Goal: Book appointment/travel/reservation

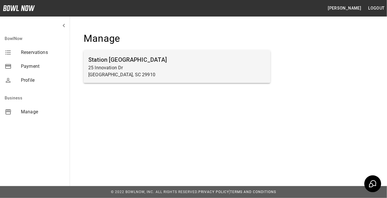
click at [136, 72] on p "[GEOGRAPHIC_DATA], SC 29910" at bounding box center [176, 74] width 177 height 7
click at [136, 72] on p "Bluffton, SC 29910" at bounding box center [176, 74] width 177 height 7
click at [141, 72] on p "Bluffton, SC 29910" at bounding box center [176, 74] width 177 height 7
click at [136, 71] on p "Bluffton, SC 29910" at bounding box center [176, 74] width 177 height 7
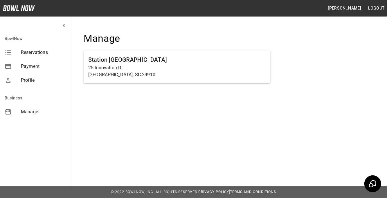
click at [53, 54] on span "Reservations" at bounding box center [43, 52] width 44 height 7
click at [53, 58] on div "Reservations" at bounding box center [35, 53] width 70 height 14
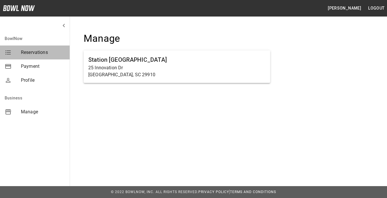
click at [48, 58] on div "Reservations" at bounding box center [35, 53] width 70 height 14
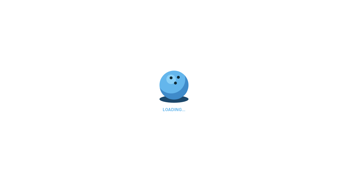
scroll to position [26, 0]
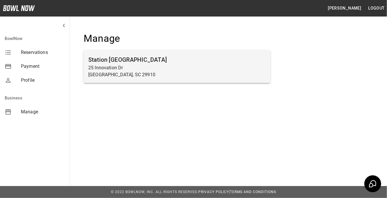
click at [179, 60] on h6 "Station [GEOGRAPHIC_DATA]" at bounding box center [176, 59] width 177 height 9
click at [179, 61] on h6 "Station [GEOGRAPHIC_DATA]" at bounding box center [176, 59] width 177 height 9
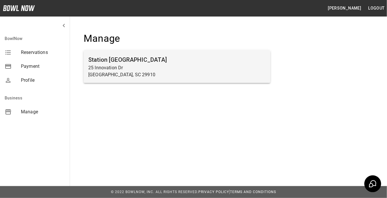
click at [179, 61] on h6 "Station 300 Bluffton" at bounding box center [176, 59] width 177 height 9
click at [199, 78] on p "Bluffton, SC 29910" at bounding box center [176, 74] width 177 height 7
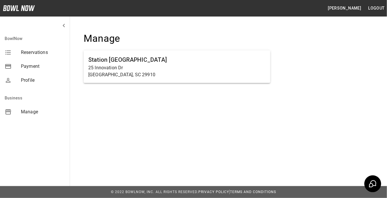
click at [43, 116] on div "Manage" at bounding box center [35, 112] width 70 height 14
click at [51, 117] on div "Manage" at bounding box center [35, 112] width 70 height 14
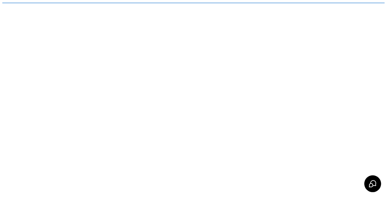
click at [143, 6] on html "/businesses/7xV5x8mBkmHOh88W8ZJ6/reservations" at bounding box center [193, 3] width 387 height 6
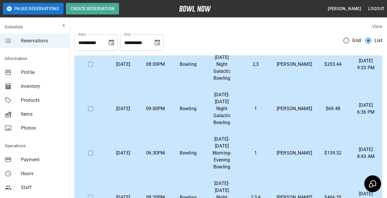
scroll to position [138, 0]
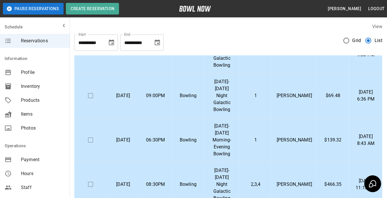
click at [295, 137] on p "Miguel Lopez" at bounding box center [294, 140] width 35 height 7
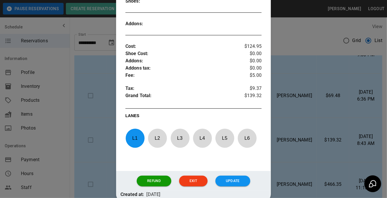
scroll to position [183, 0]
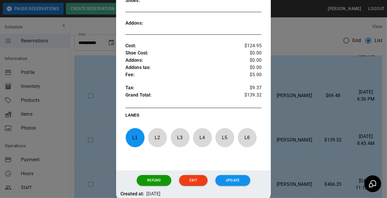
click at [334, 123] on div at bounding box center [193, 99] width 387 height 198
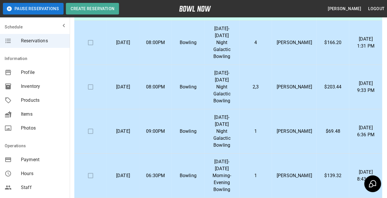
scroll to position [48, 0]
